Goal: Task Accomplishment & Management: Use online tool/utility

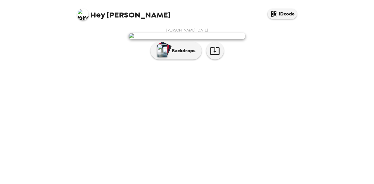
scroll to position [30, 0]
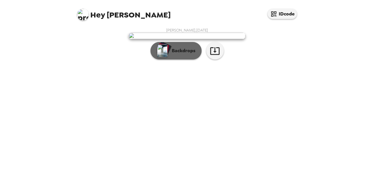
click at [187, 54] on p "Backdrops" at bounding box center [182, 50] width 27 height 7
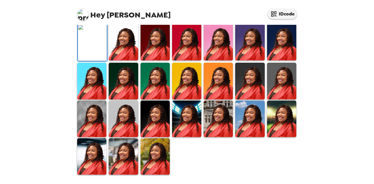
scroll to position [118, 0]
click at [131, 99] on img at bounding box center [123, 81] width 29 height 37
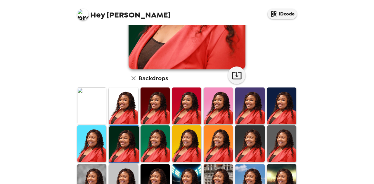
scroll to position [147, 0]
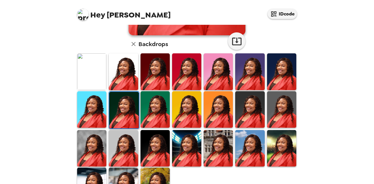
click at [158, 144] on img at bounding box center [155, 148] width 29 height 37
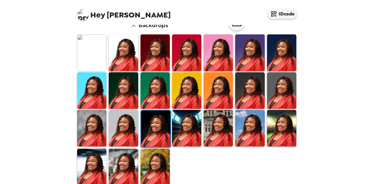
scroll to position [173, 0]
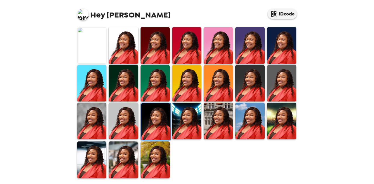
click at [127, 130] on img at bounding box center [123, 121] width 29 height 37
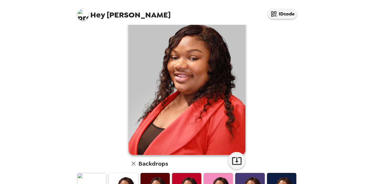
scroll to position [0, 0]
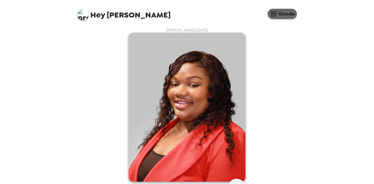
click at [279, 14] on button "IDcode" at bounding box center [282, 14] width 29 height 10
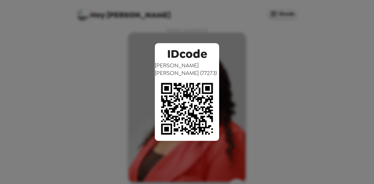
click at [258, 63] on div "IDcode [PERSON_NAME] ( 77273 )" at bounding box center [187, 92] width 374 height 184
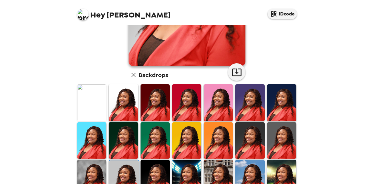
scroll to position [139, 0]
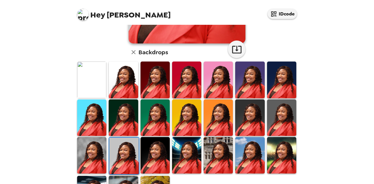
click at [276, 120] on img at bounding box center [281, 118] width 29 height 37
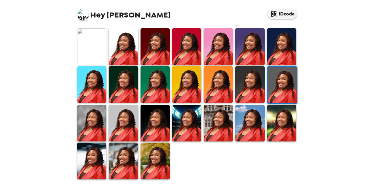
scroll to position [173, 0]
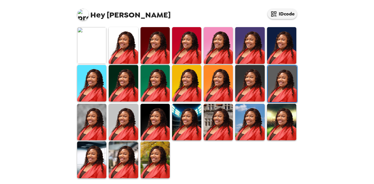
click at [153, 157] on img at bounding box center [155, 160] width 29 height 37
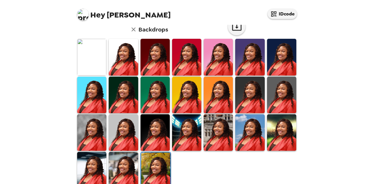
scroll to position [162, 0]
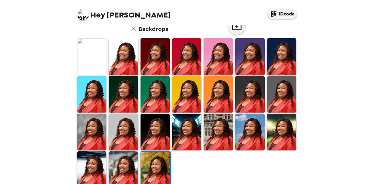
click at [158, 128] on img at bounding box center [155, 132] width 29 height 37
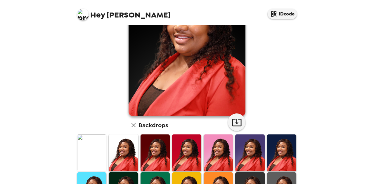
scroll to position [173, 0]
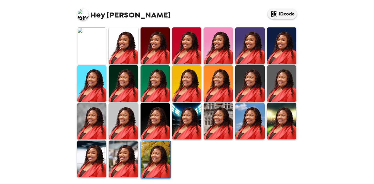
scroll to position [173, 0]
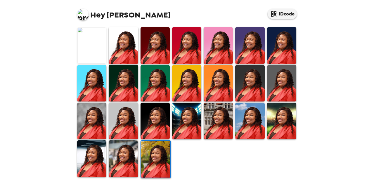
click at [128, 162] on img at bounding box center [123, 159] width 29 height 37
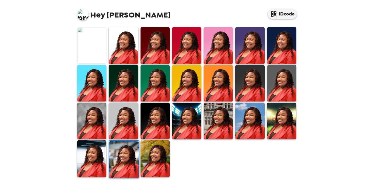
click at [99, 163] on img at bounding box center [91, 159] width 29 height 37
